Goal: Communication & Community: Connect with others

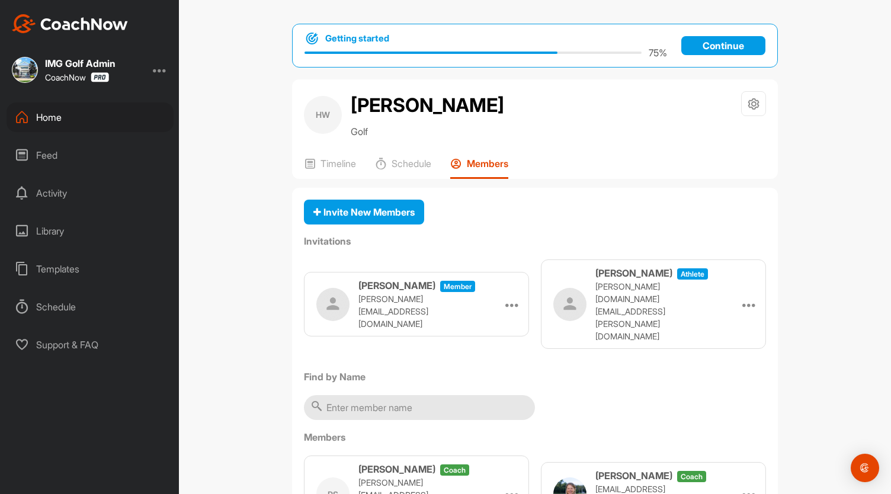
click at [51, 125] on div "Home" at bounding box center [90, 118] width 167 height 30
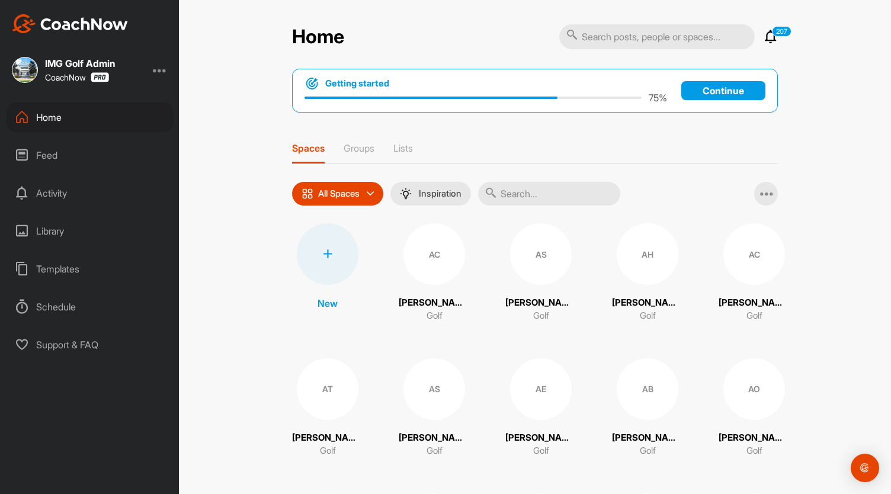
click at [553, 196] on input "text" at bounding box center [549, 194] width 142 height 24
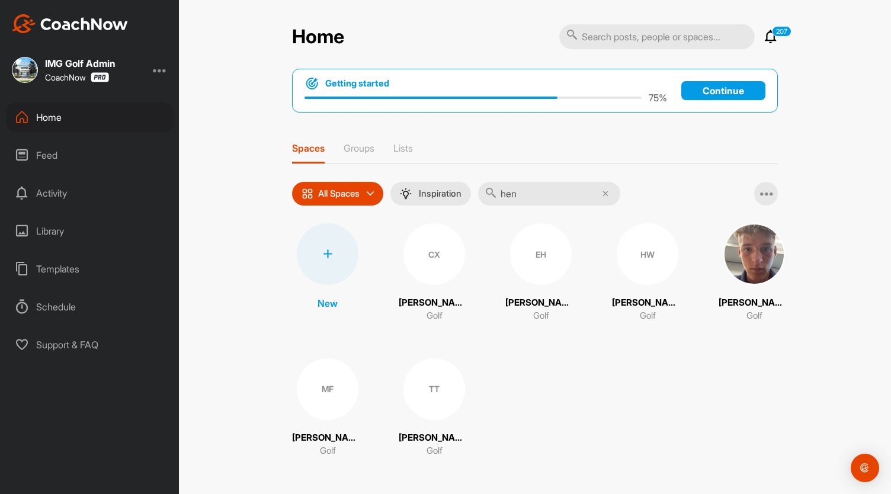
type input "hen"
click at [637, 260] on div "HW" at bounding box center [648, 254] width 62 height 62
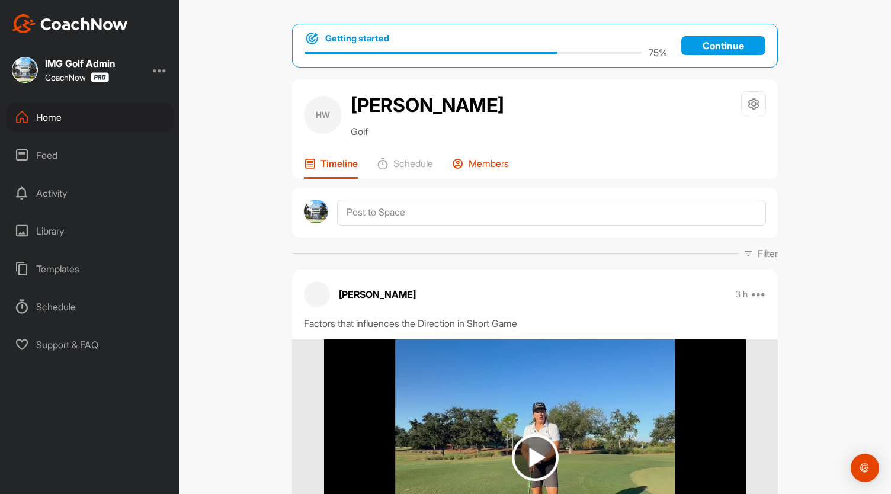
click at [486, 161] on p "Members" at bounding box center [489, 164] width 40 height 12
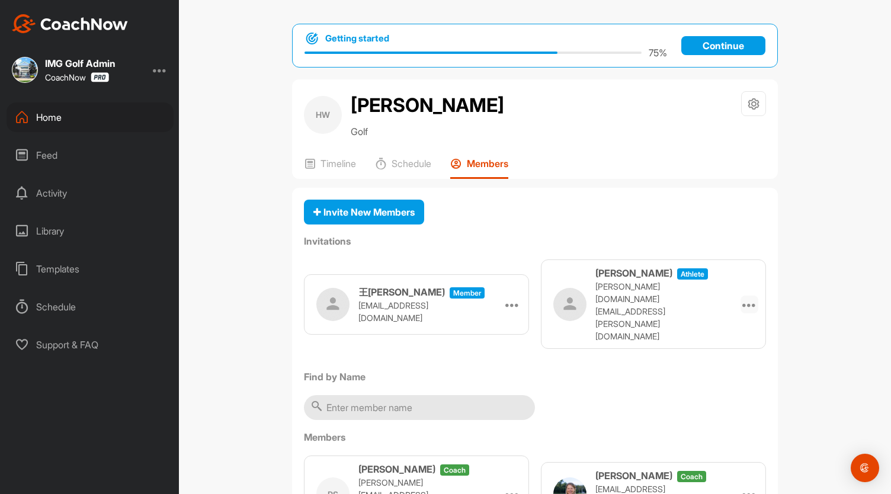
click at [746, 297] on icon at bounding box center [750, 304] width 14 height 14
click at [719, 359] on li "Re-send" at bounding box center [726, 374] width 63 height 37
click at [746, 297] on icon at bounding box center [750, 304] width 14 height 14
click at [727, 369] on li "Re-send" at bounding box center [726, 374] width 63 height 37
click at [744, 297] on icon at bounding box center [750, 304] width 14 height 14
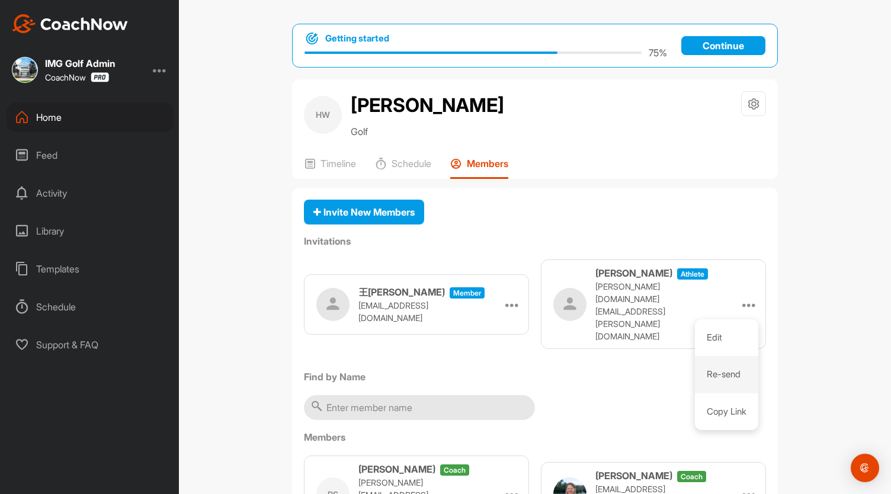
click at [725, 363] on li "Re-send" at bounding box center [726, 374] width 63 height 37
drag, startPoint x: 737, startPoint y: 284, endPoint x: 738, endPoint y: 296, distance: 11.3
click at [741, 296] on div at bounding box center [750, 305] width 18 height 18
click at [724, 393] on li "Copy Link" at bounding box center [726, 411] width 63 height 37
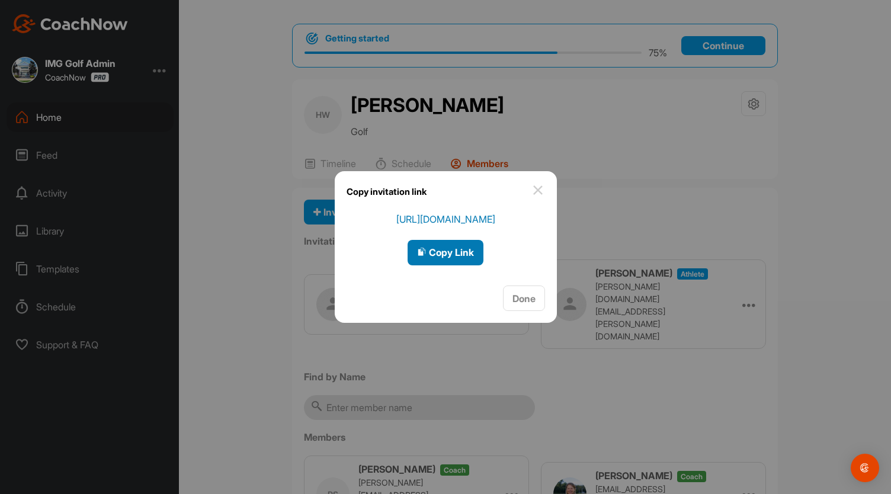
click at [437, 259] on div "Copy Link" at bounding box center [445, 252] width 57 height 14
click at [533, 185] on img at bounding box center [538, 190] width 14 height 14
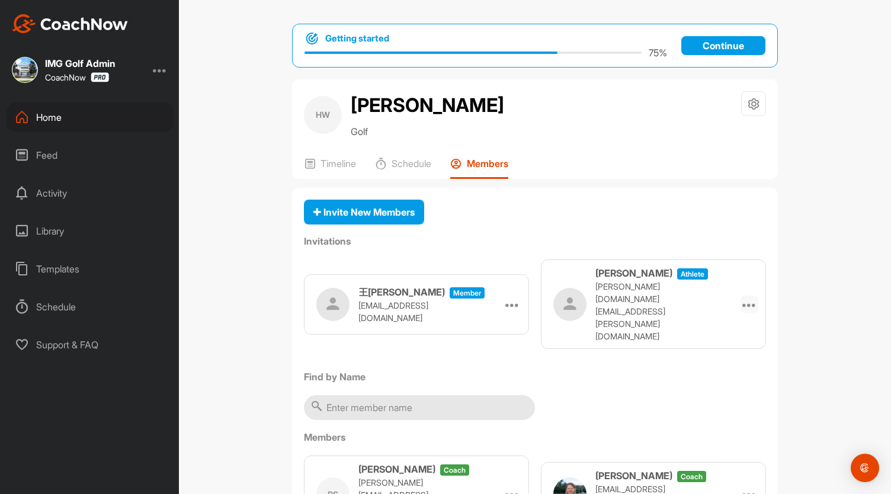
click at [743, 297] on icon at bounding box center [750, 304] width 14 height 14
click at [327, 210] on span "Invite New Members" at bounding box center [363, 212] width 101 height 12
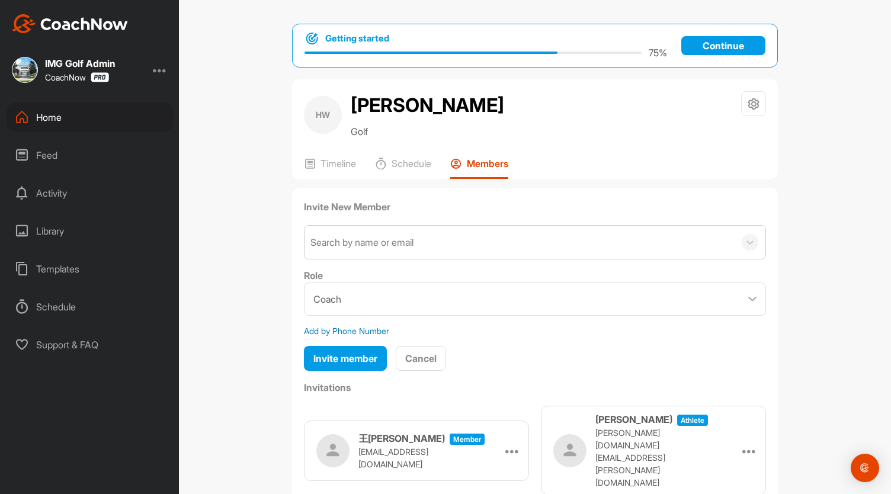
click at [391, 241] on div "Search by name or email" at bounding box center [362, 242] width 103 height 14
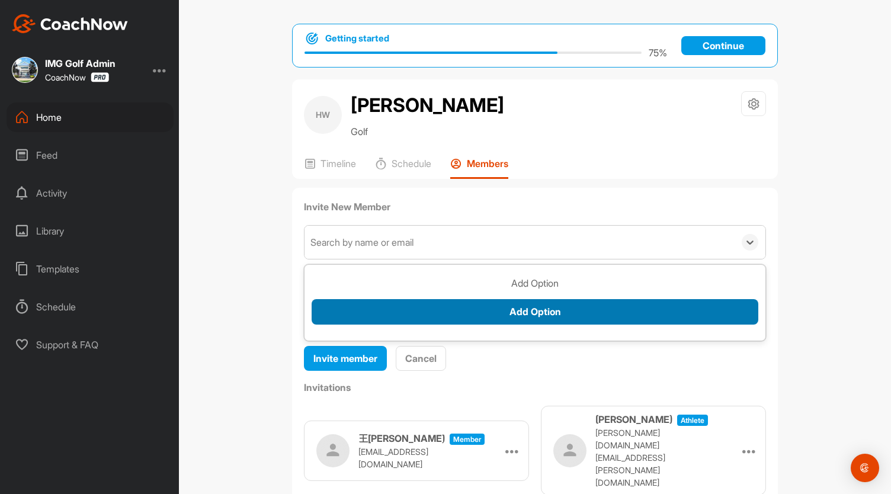
click at [433, 306] on button "Add Option" at bounding box center [535, 311] width 447 height 25
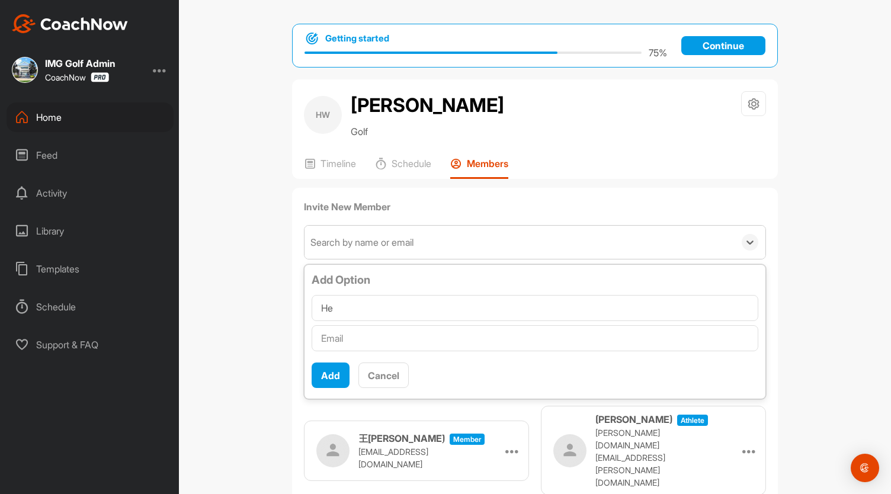
type input "H"
type input "W"
type input "w"
type input "[DOMAIN_NAME][EMAIL_ADDRESS][DOMAIN_NAME]"
drag, startPoint x: 497, startPoint y: 302, endPoint x: 303, endPoint y: 304, distance: 193.2
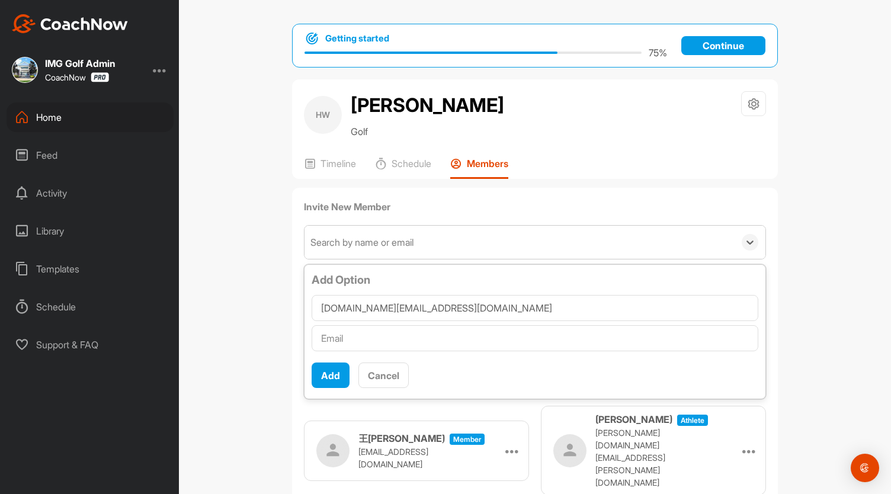
click at [305, 304] on div "Add Option [DOMAIN_NAME][EMAIL_ADDRESS][DOMAIN_NAME] Add Cancel" at bounding box center [535, 332] width 461 height 130
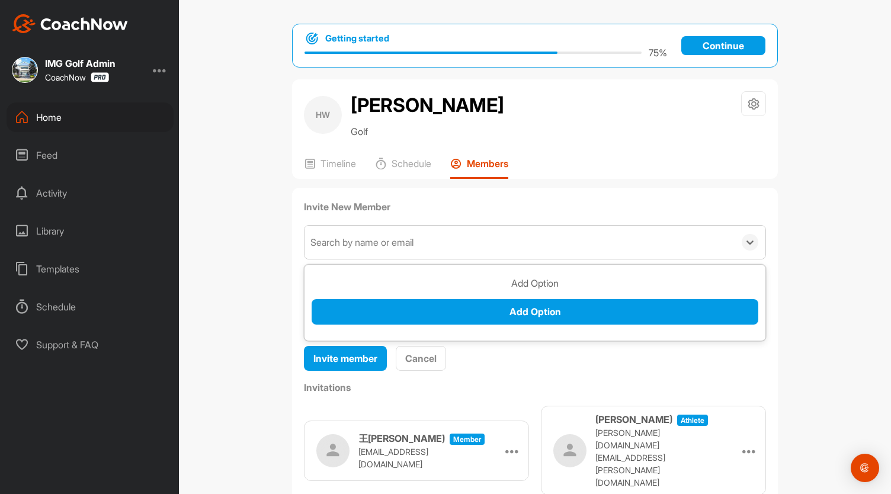
click at [359, 246] on div "Search by name or email" at bounding box center [362, 242] width 103 height 14
paste input "[DOMAIN_NAME][EMAIL_ADDRESS][DOMAIN_NAME]"
type input "[DOMAIN_NAME][EMAIL_ADDRESS][DOMAIN_NAME]"
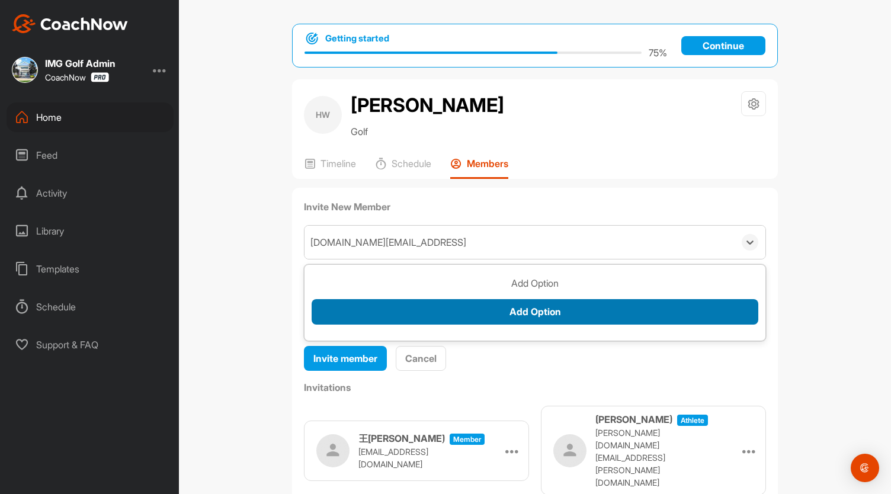
click at [399, 307] on button "Add Option" at bounding box center [535, 311] width 447 height 25
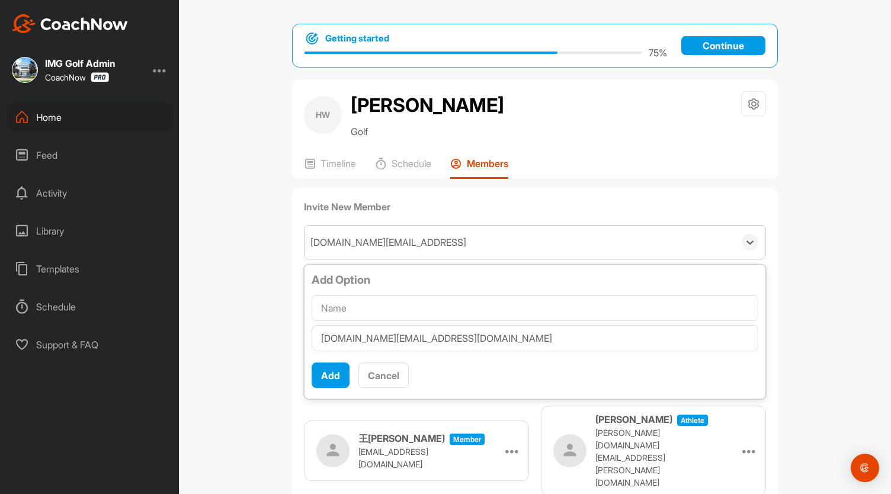
click at [383, 311] on input "text" at bounding box center [535, 308] width 447 height 26
type input "W"
type input "[PERSON_NAME]"
click at [319, 370] on button "Add" at bounding box center [331, 375] width 38 height 25
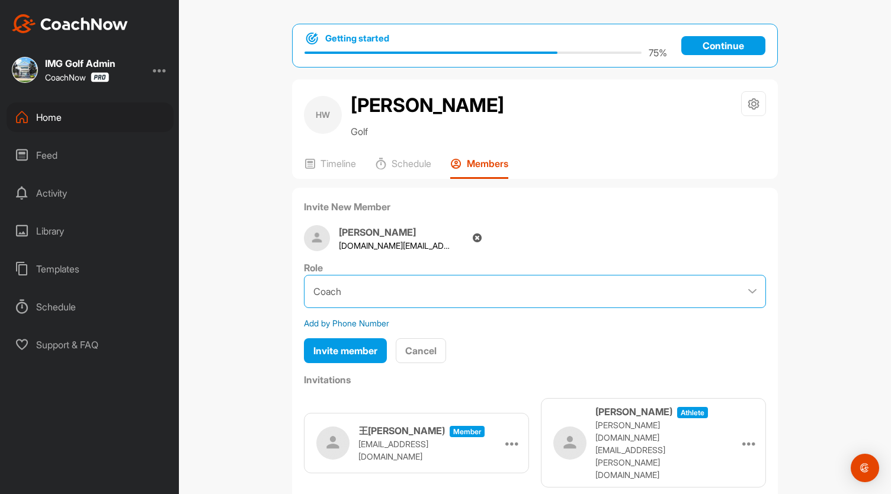
drag, startPoint x: 362, startPoint y: 279, endPoint x: 362, endPoint y: 289, distance: 10.1
click at [362, 279] on select "Coach Member" at bounding box center [535, 291] width 462 height 33
select select "contributor"
click at [304, 275] on select "Coach Member" at bounding box center [535, 291] width 462 height 33
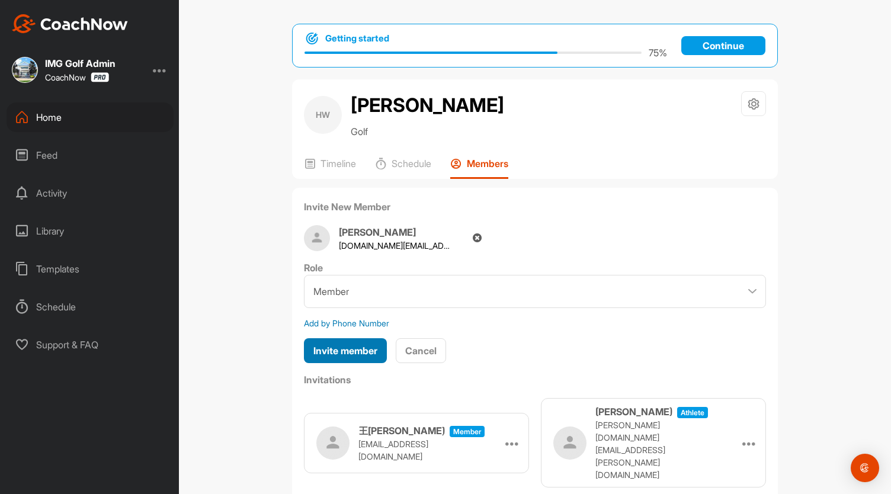
click at [344, 350] on span "Invite member" at bounding box center [345, 351] width 64 height 12
